Goal: Information Seeking & Learning: Learn about a topic

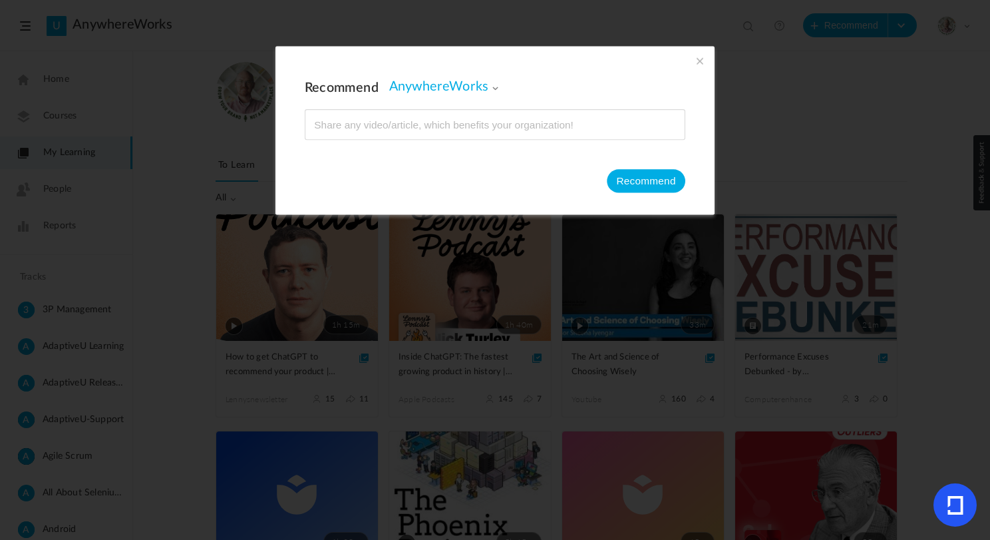
scroll to position [112, 0]
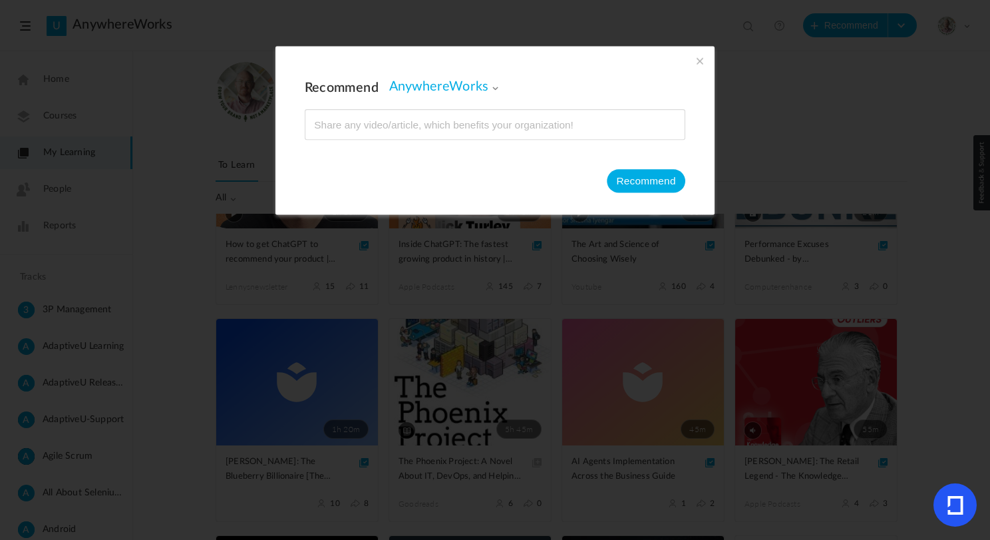
type input "https://www.youtube.com/watch?v=-Qm1_On71Oo"
type input "Dave Hone: T-Rex, Dinosaurs, Extinction, Evolution, and Jurassic Park | Lex Fri…"
type input "219"
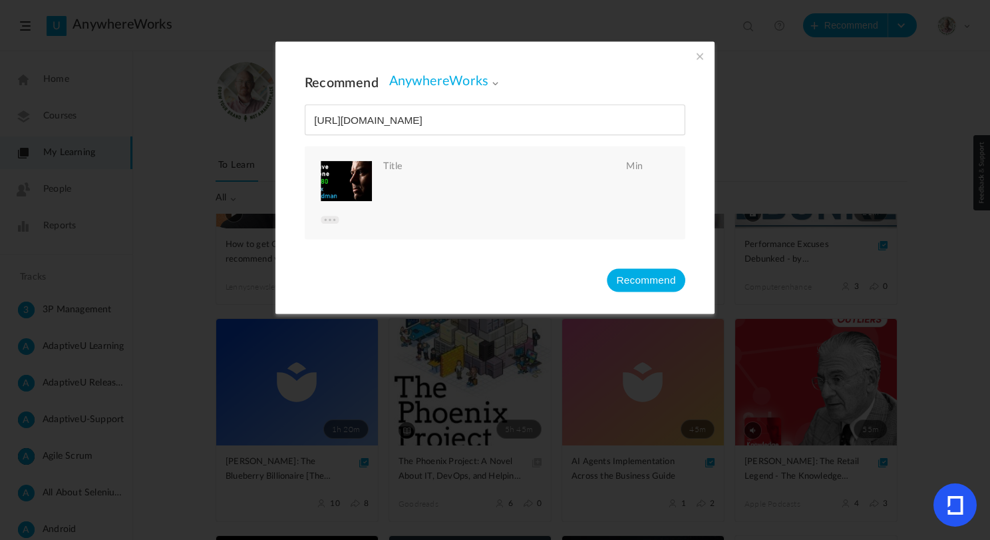
type input "https://www.youtube.com/watch?v=-Qm1_On71Oo"
click at [642, 280] on button "Recommend" at bounding box center [646, 279] width 79 height 23
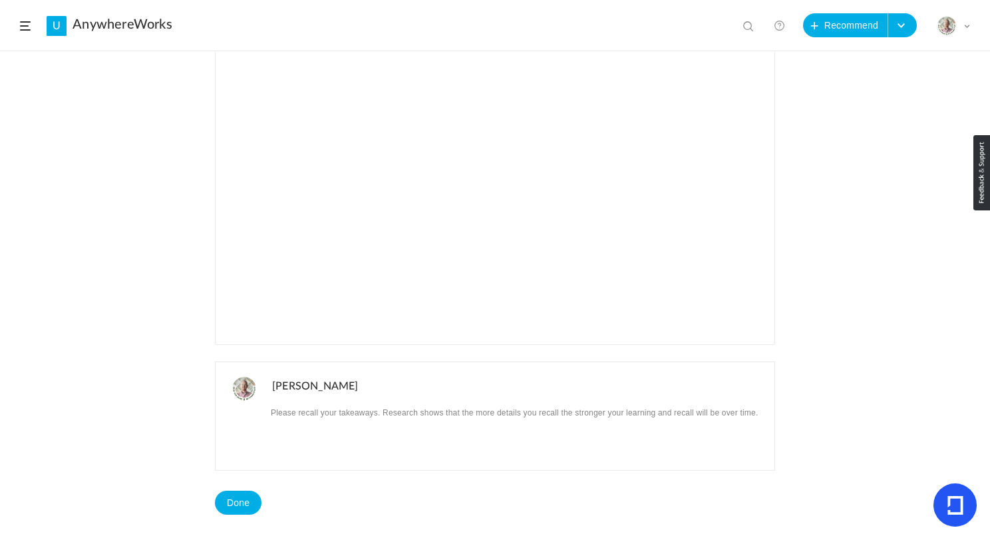
scroll to position [214, 0]
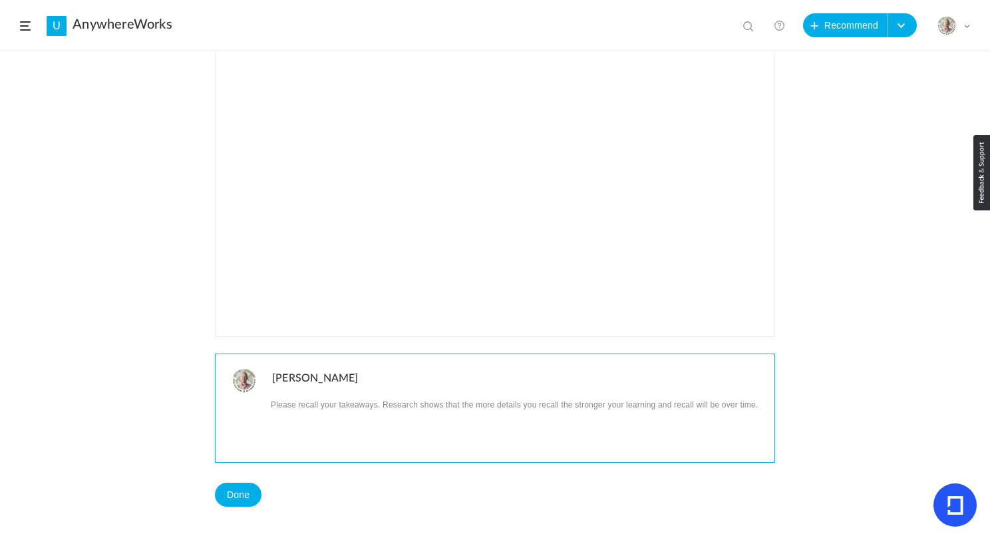
click at [339, 406] on p at bounding box center [518, 403] width 493 height 17
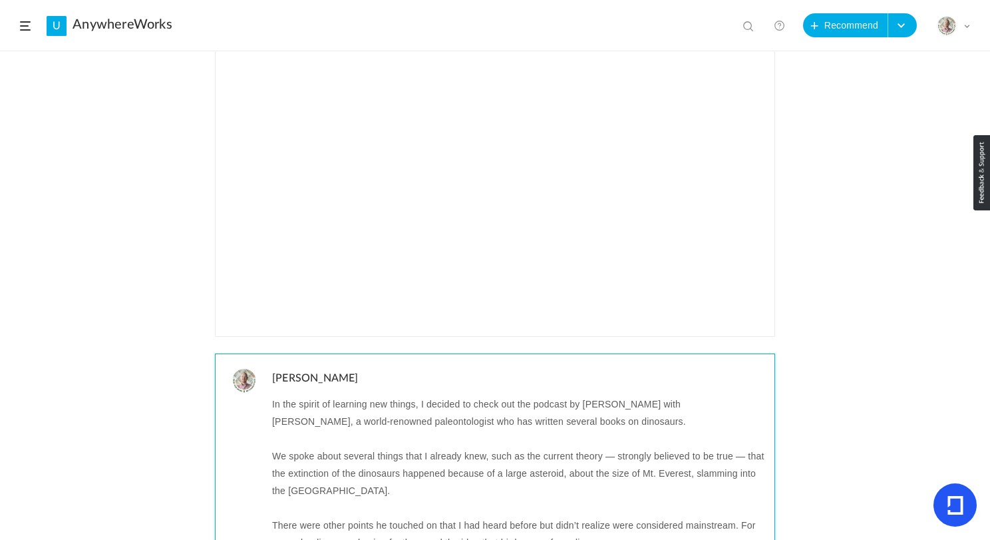
scroll to position [0, 0]
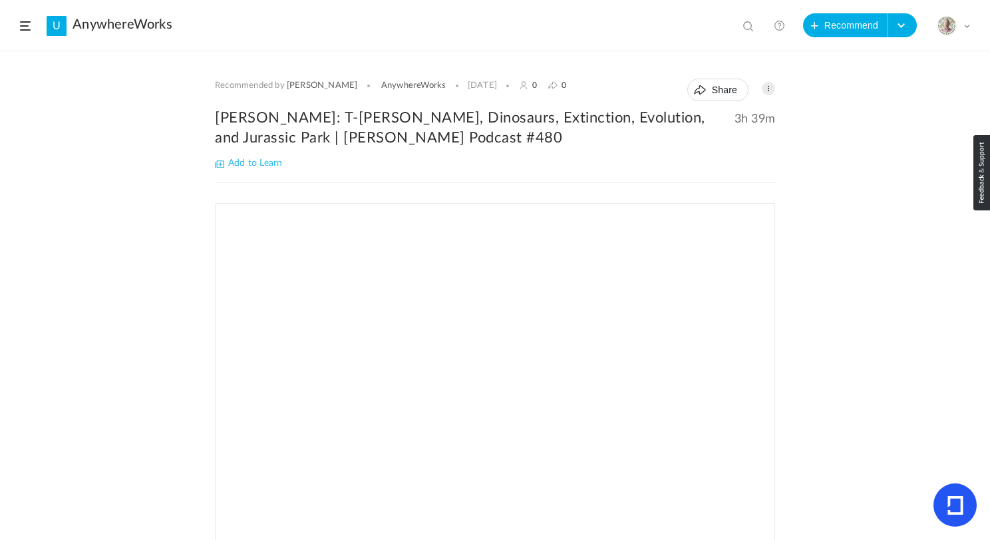
click at [280, 112] on h2 "Dave Hone: T-Rex, Dinosaurs, Extinction, Evolution, and Jurassic Park | Lex Fri…" at bounding box center [495, 128] width 560 height 40
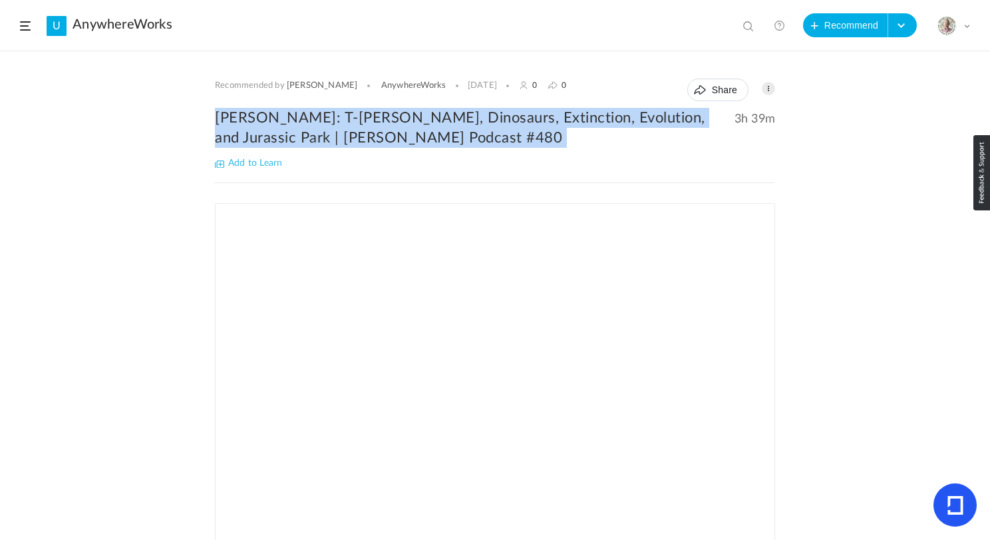
copy div "Dave Hone: T-Rex, Dinosaurs, Extinction, Evolution, and Jurassic Park | Lex Fri…"
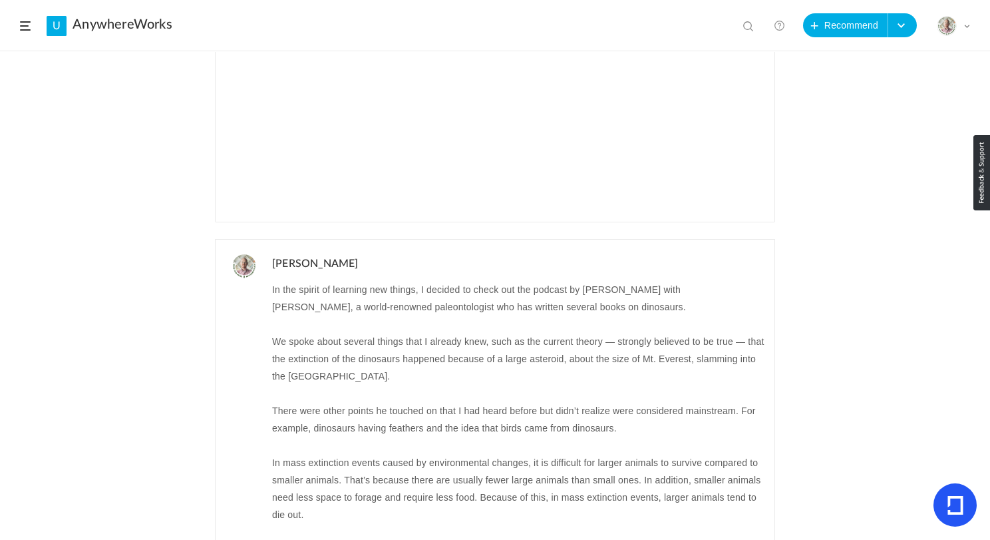
scroll to position [240, 0]
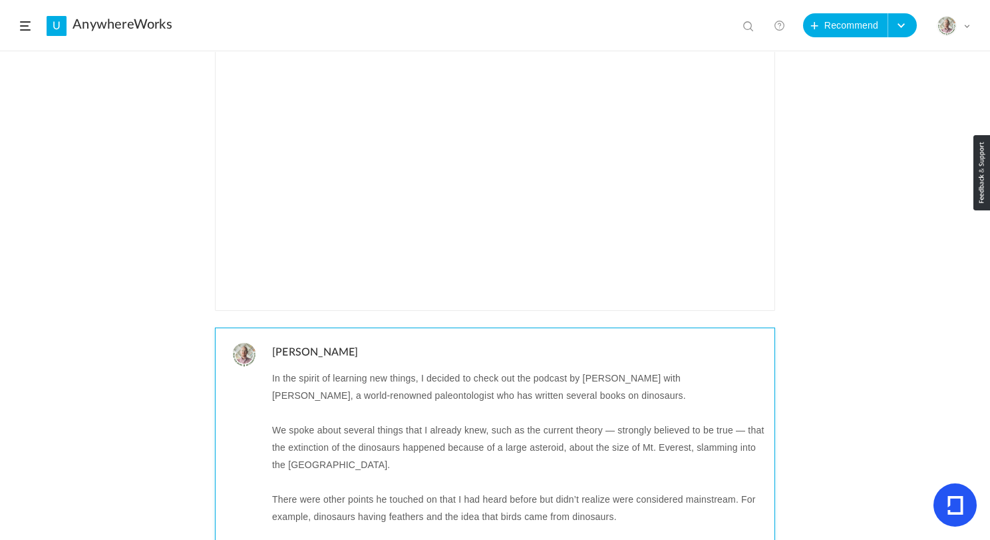
click at [272, 377] on p "In the spirit of learning new things, I decided to check out the podcast by Lex…" at bounding box center [518, 386] width 493 height 35
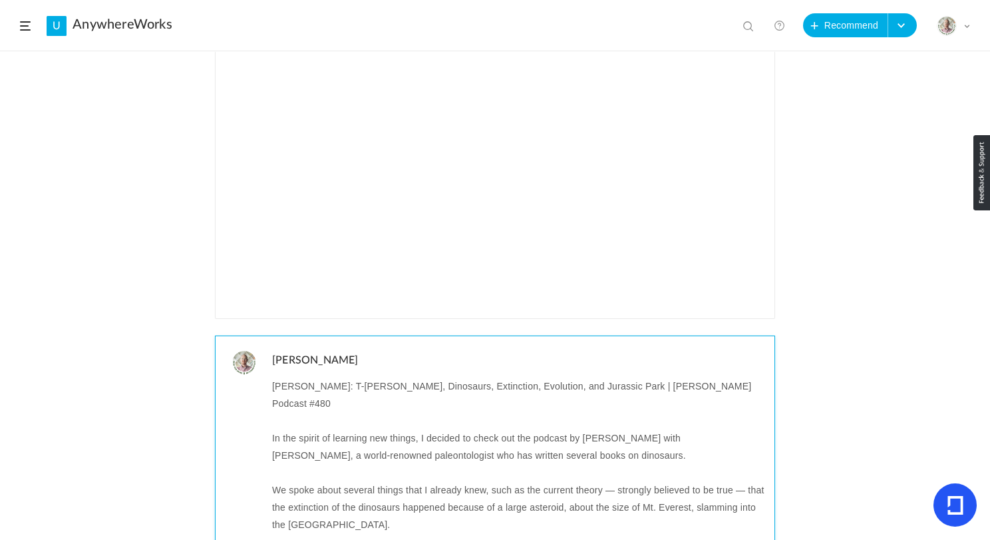
scroll to position [0, 0]
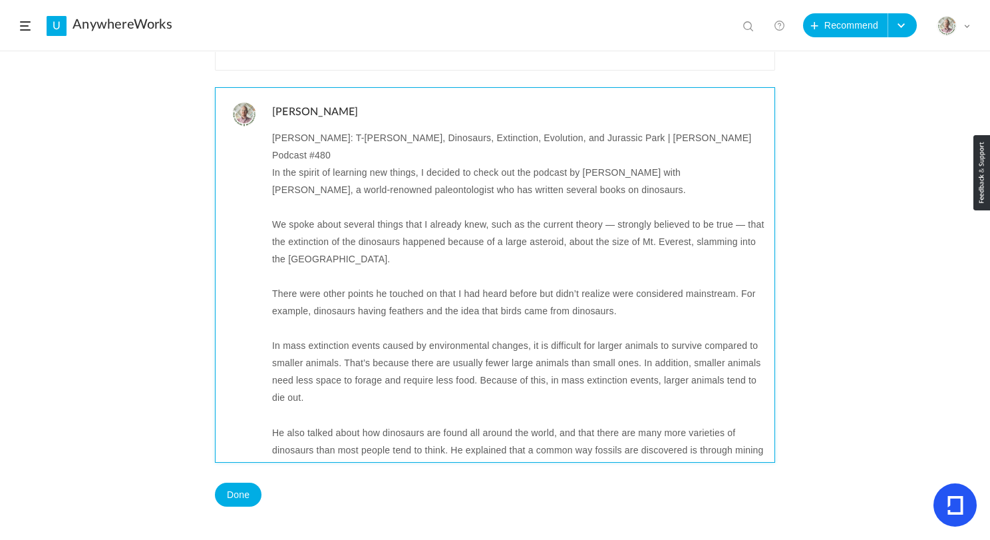
click at [334, 198] on p at bounding box center [518, 206] width 493 height 17
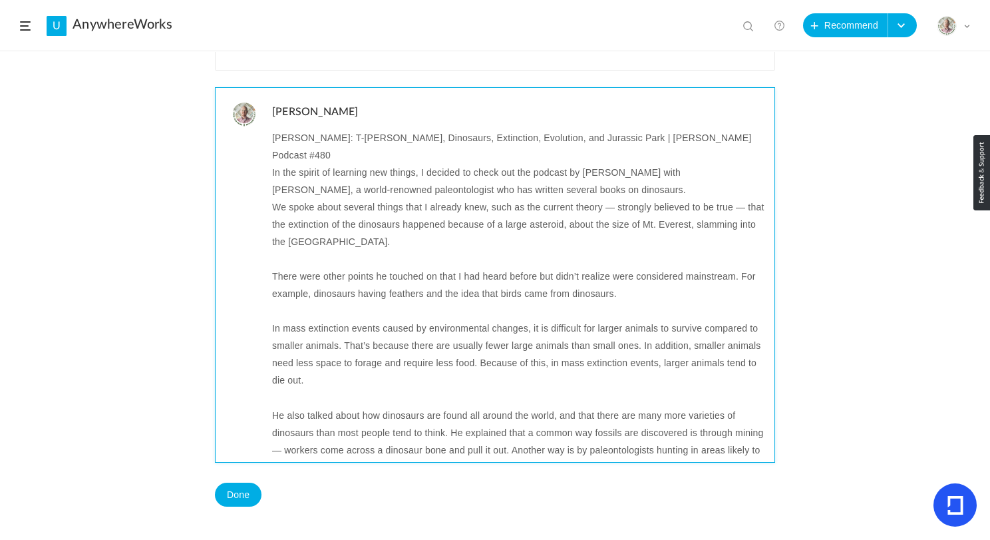
click at [694, 164] on p "In the spirit of learning new things, I decided to check out the podcast by Lex…" at bounding box center [518, 181] width 493 height 35
click at [290, 250] on p at bounding box center [518, 258] width 493 height 17
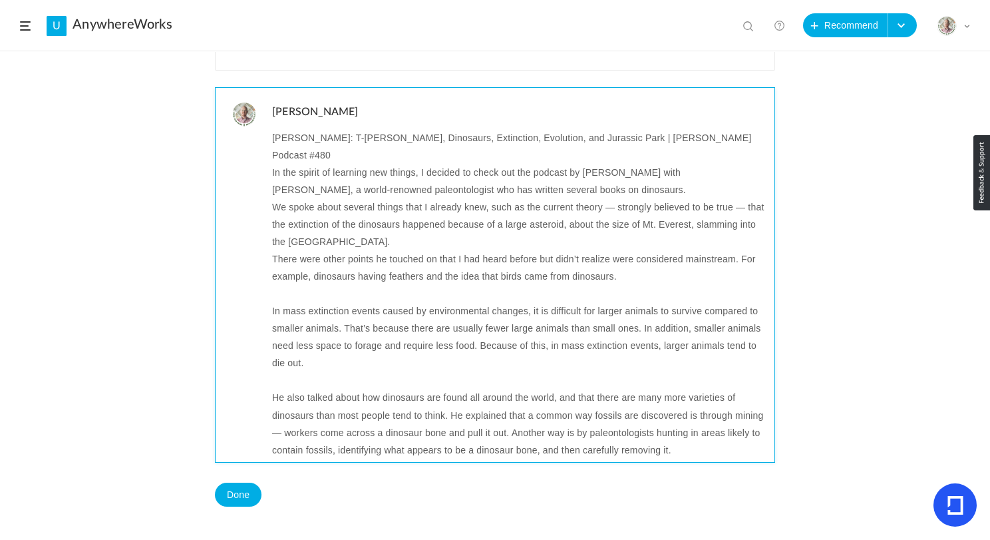
click at [284, 285] on p at bounding box center [518, 293] width 493 height 17
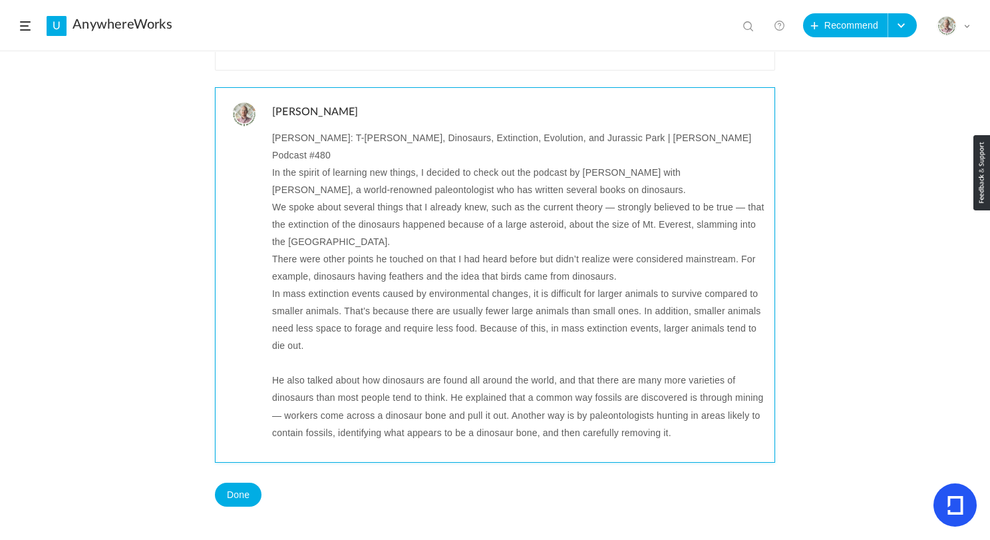
click at [285, 354] on p at bounding box center [518, 362] width 493 height 17
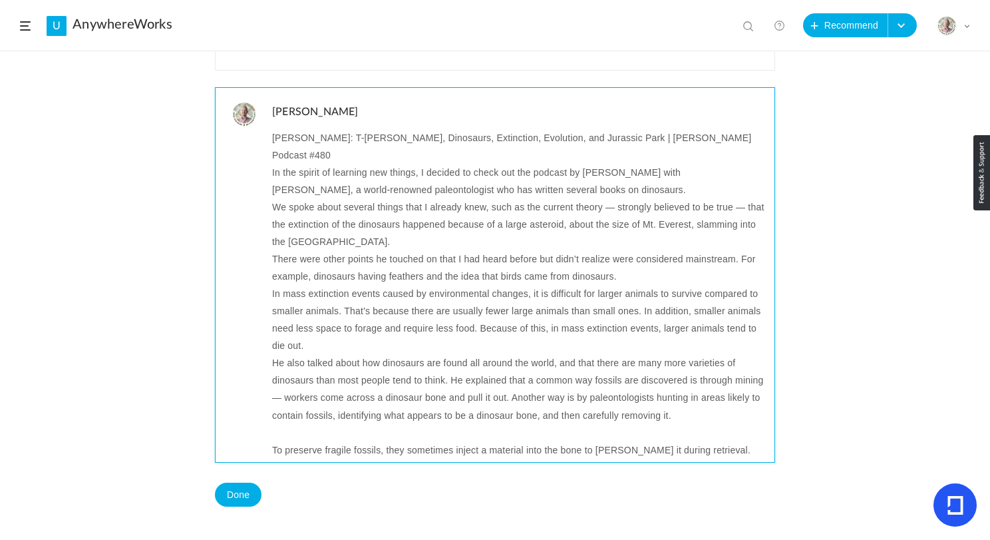
click at [288, 424] on p at bounding box center [518, 432] width 493 height 17
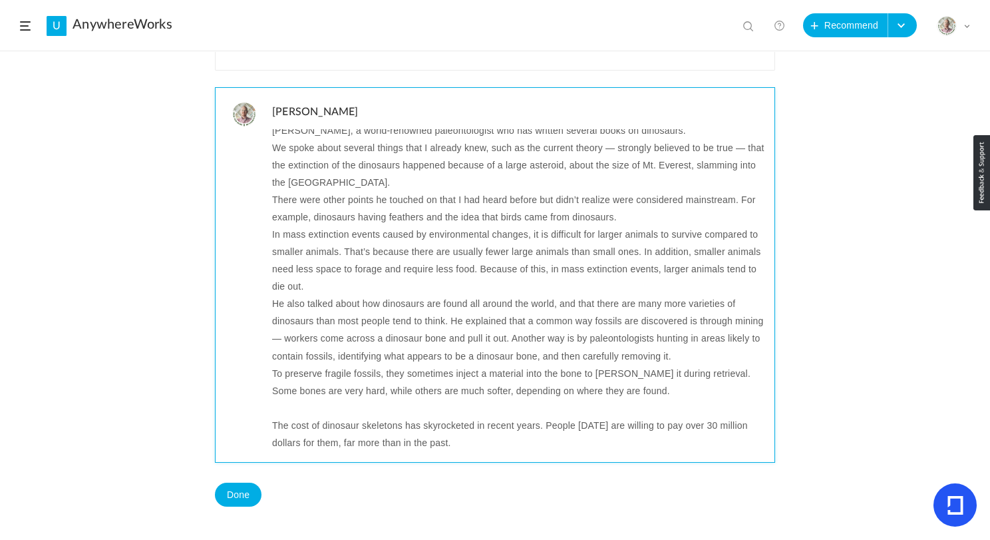
scroll to position [128, 0]
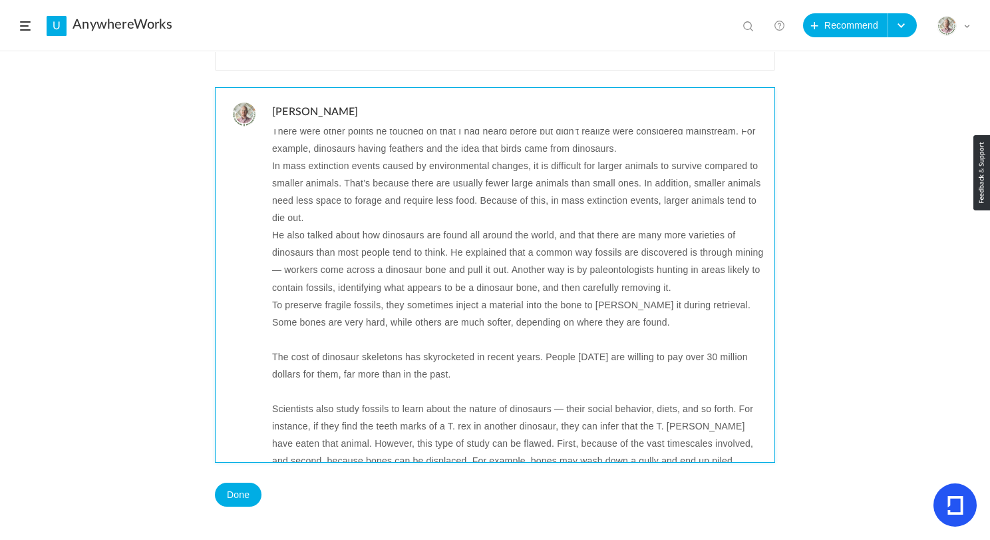
click at [276, 331] on p at bounding box center [518, 339] width 493 height 17
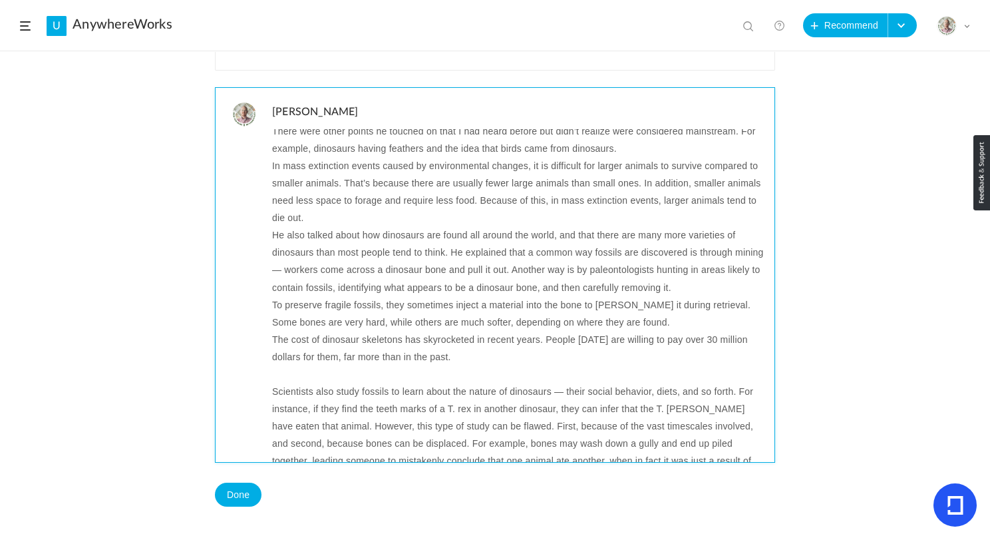
click at [285, 365] on p at bounding box center [518, 373] width 493 height 17
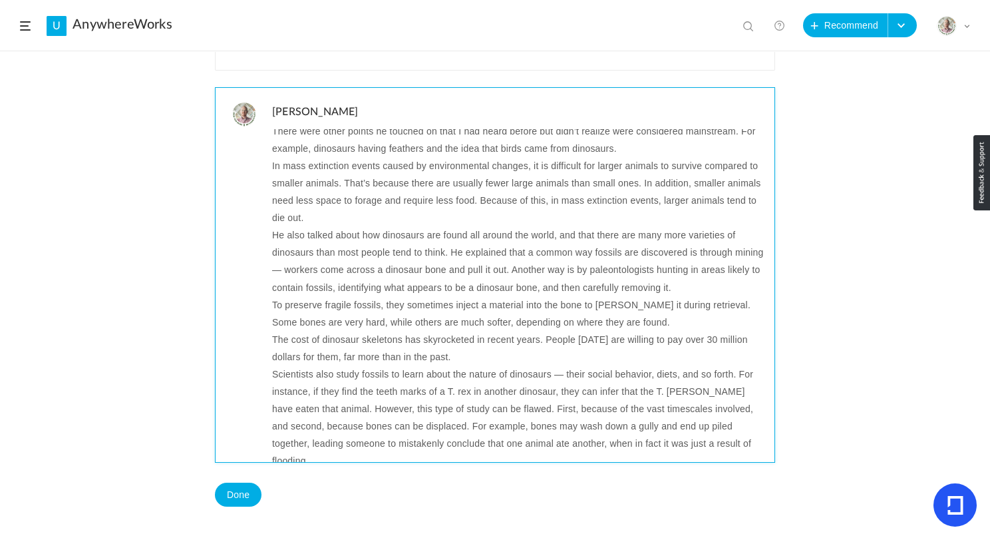
click at [280, 469] on p at bounding box center [518, 477] width 493 height 17
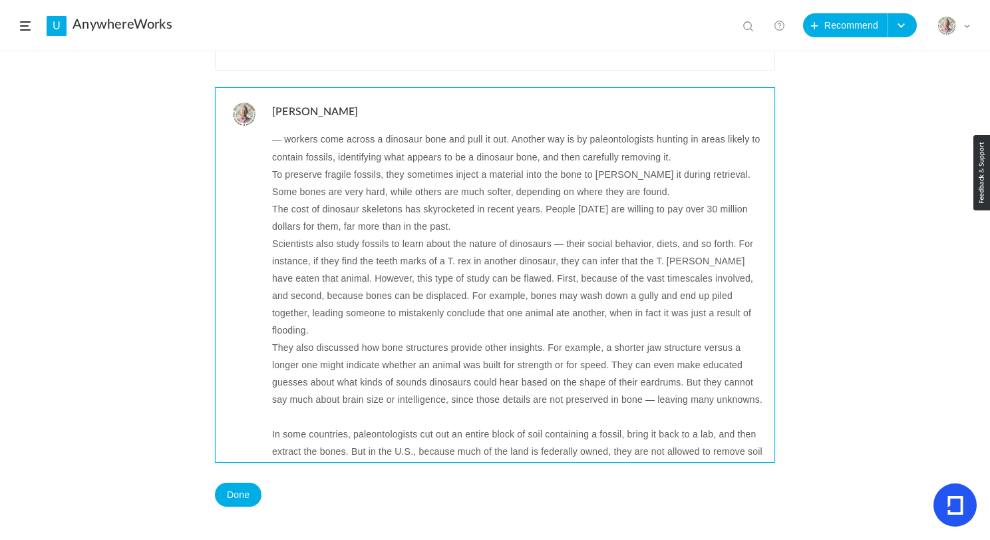
scroll to position [262, 0]
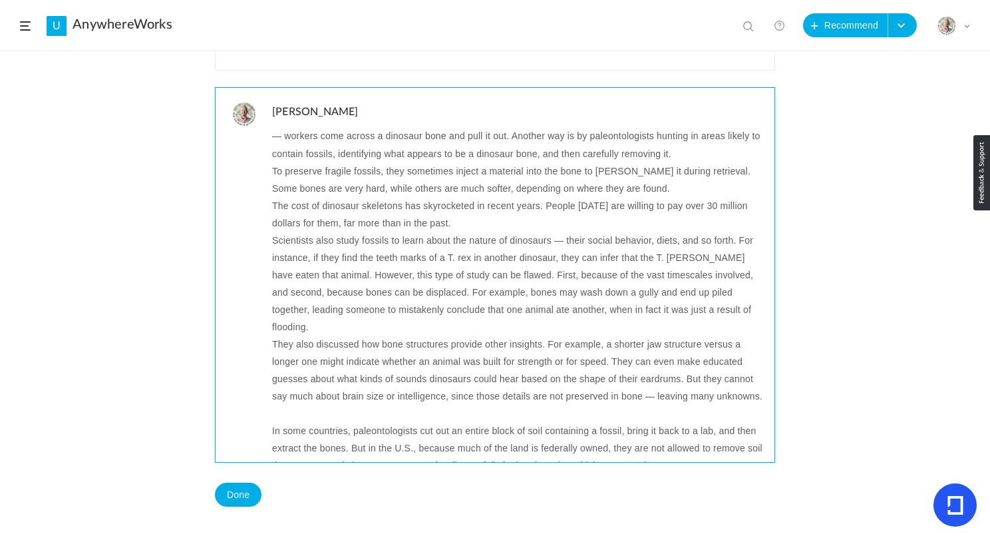
click at [290, 405] on p at bounding box center [518, 413] width 493 height 17
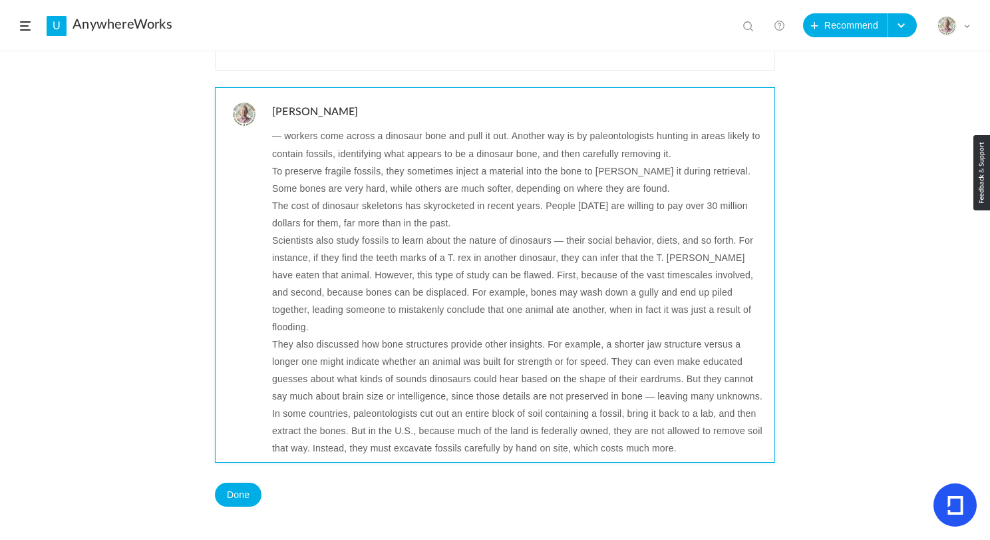
scroll to position [301, 0]
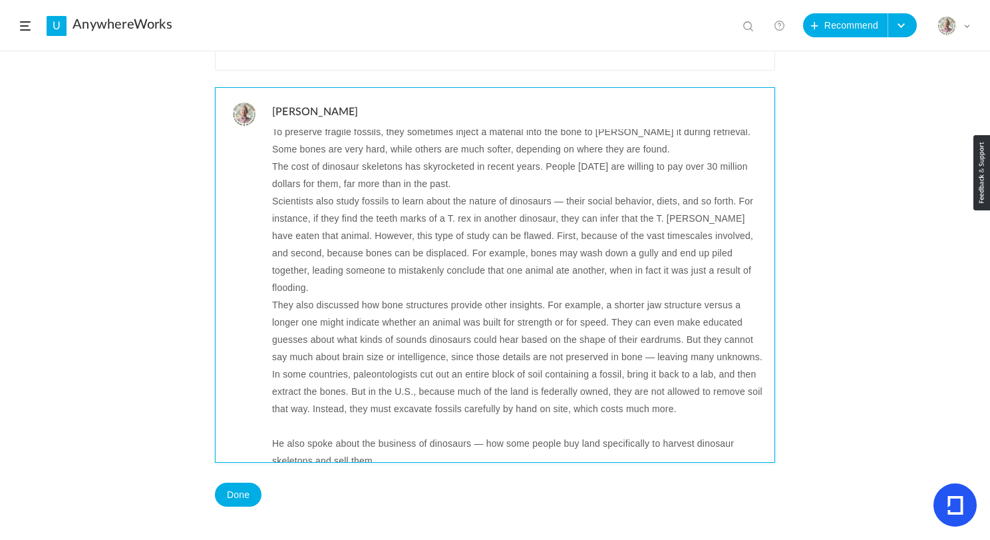
click at [275, 435] on p "He also spoke about the business of dinosaurs — how some people buy land specif…" at bounding box center [518, 452] width 493 height 35
click at [272, 417] on p at bounding box center [518, 425] width 493 height 17
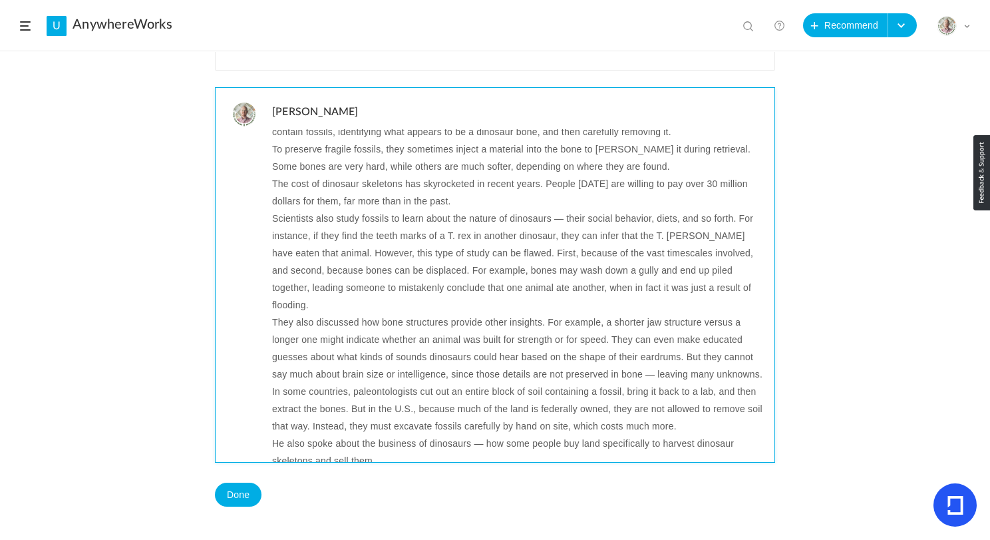
click at [425, 441] on p "He also spoke about the business of dinosaurs — how some people buy land specif…" at bounding box center [518, 452] width 493 height 35
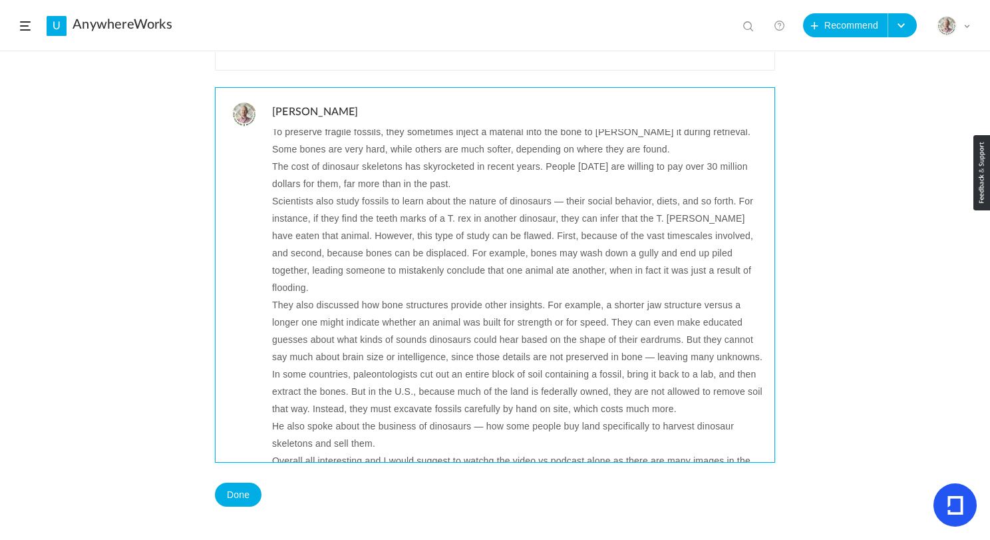
scroll to position [305, 0]
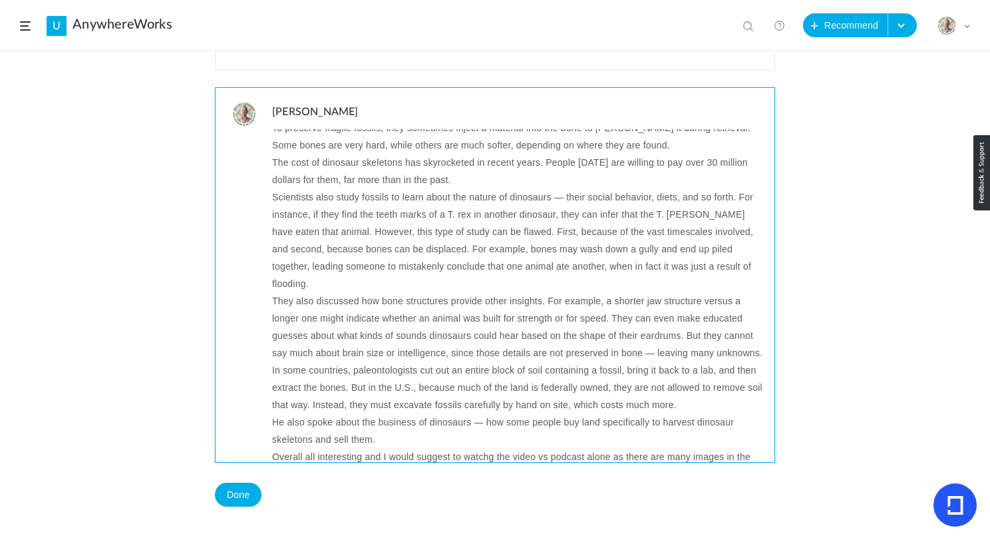
copy div "Dave Hone: T-Rex, Dinosaurs, Extinction, Evolution, and Jurassic Park | Lex Fri…"
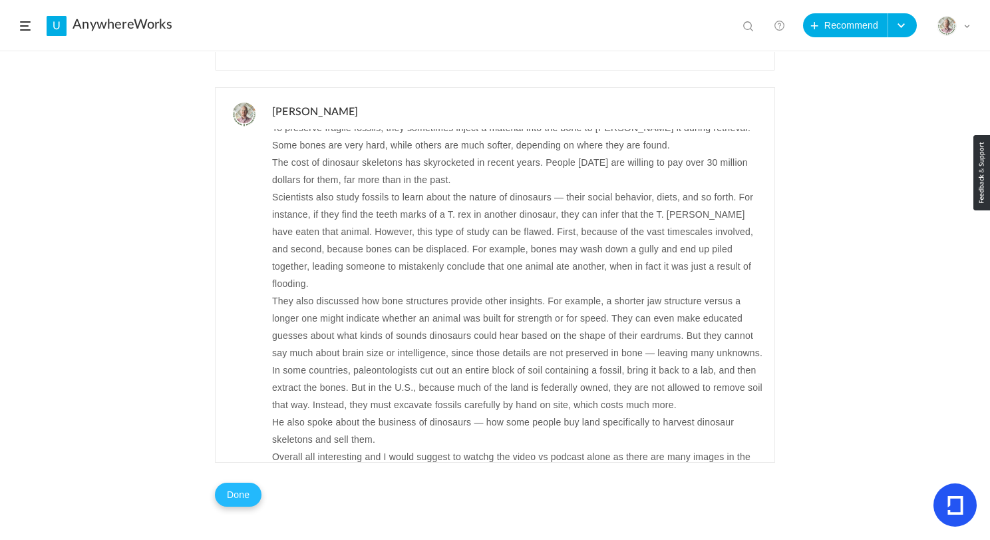
click at [240, 495] on button "Done" at bounding box center [238, 495] width 47 height 24
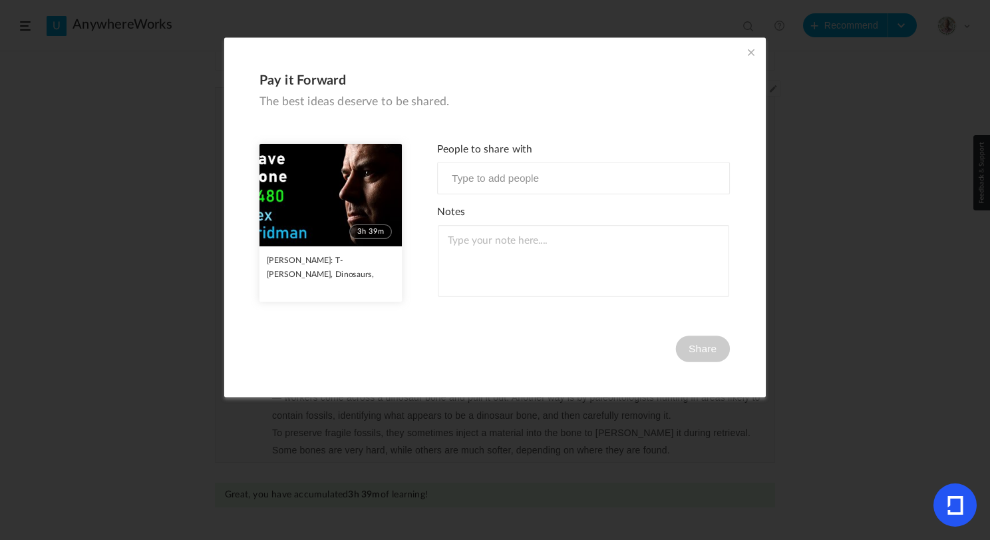
click at [749, 52] on span at bounding box center [751, 52] width 15 height 15
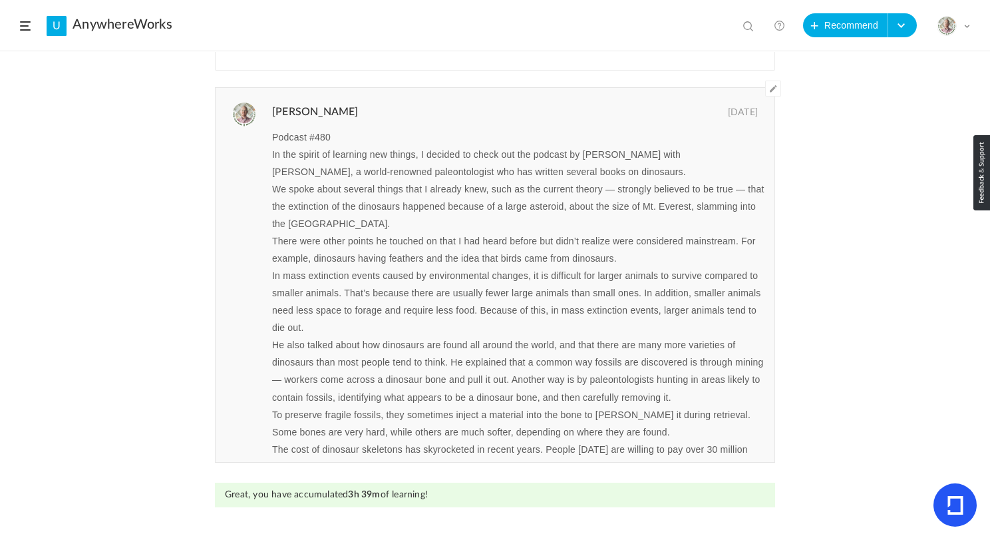
scroll to position [0, 0]
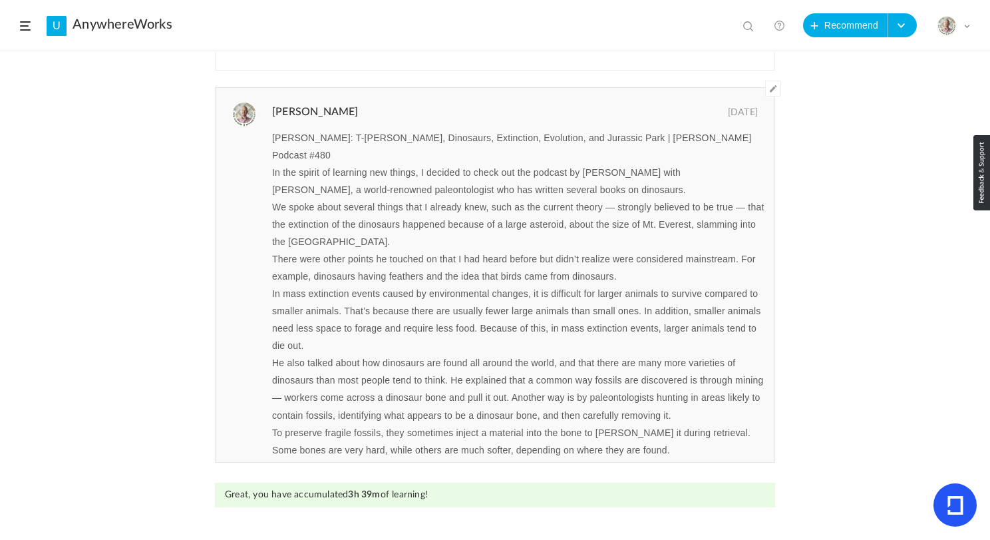
click at [26, 19] on header "U AnywhereWorks View all No results Recommend Create Course My Profile Universi…" at bounding box center [495, 25] width 990 height 51
click at [24, 27] on span at bounding box center [25, 25] width 11 height 9
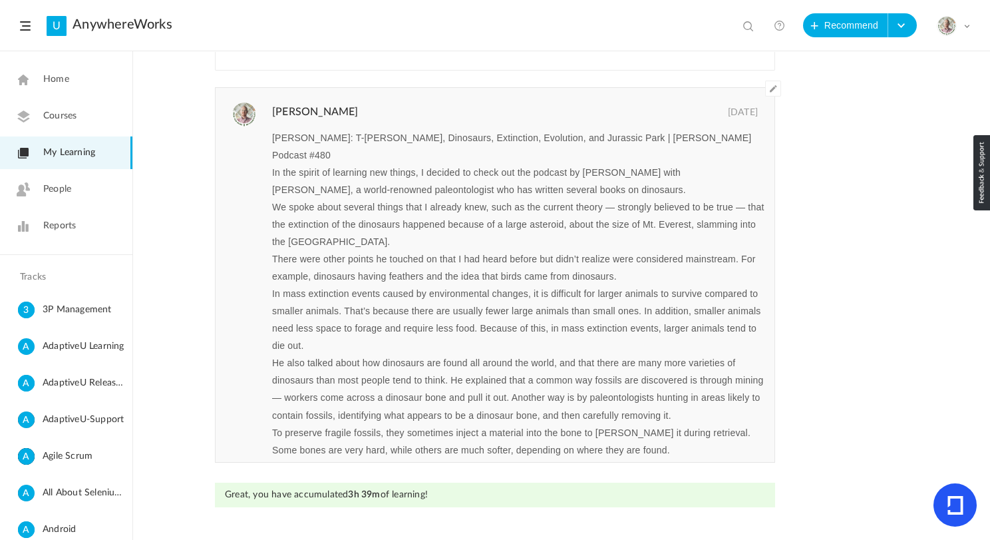
click at [79, 153] on span "My Learning" at bounding box center [69, 153] width 52 height 14
